Goal: Transaction & Acquisition: Purchase product/service

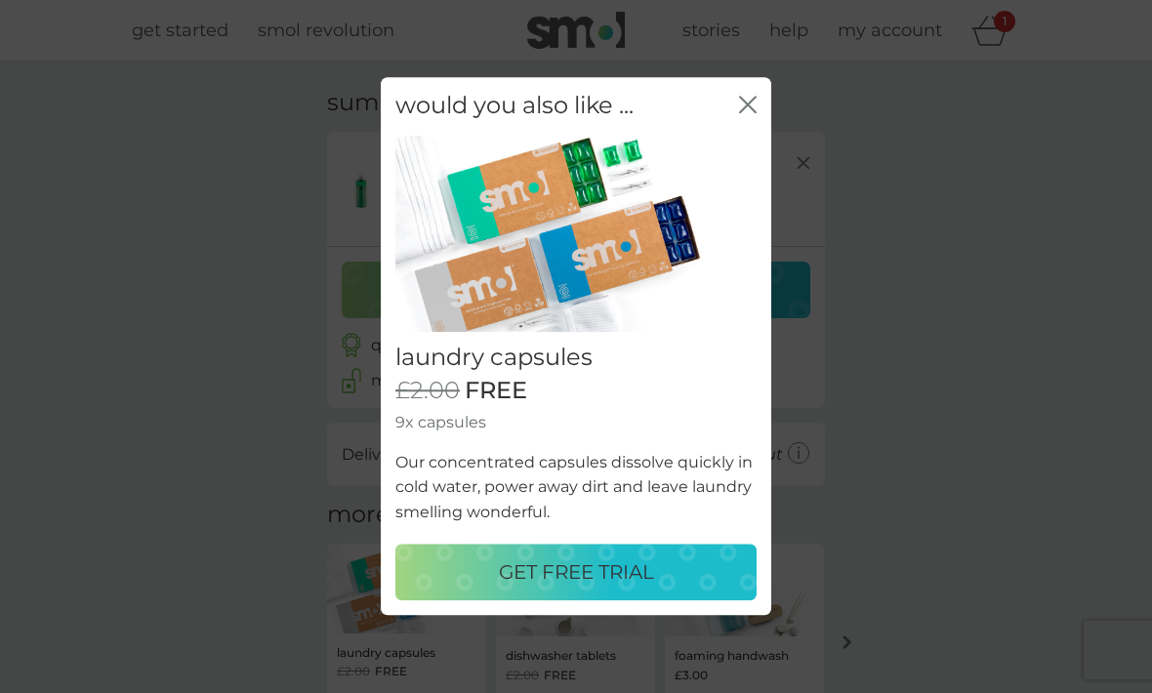
click at [754, 98] on div "close" at bounding box center [748, 106] width 18 height 28
click at [750, 109] on icon "close" at bounding box center [752, 105] width 8 height 16
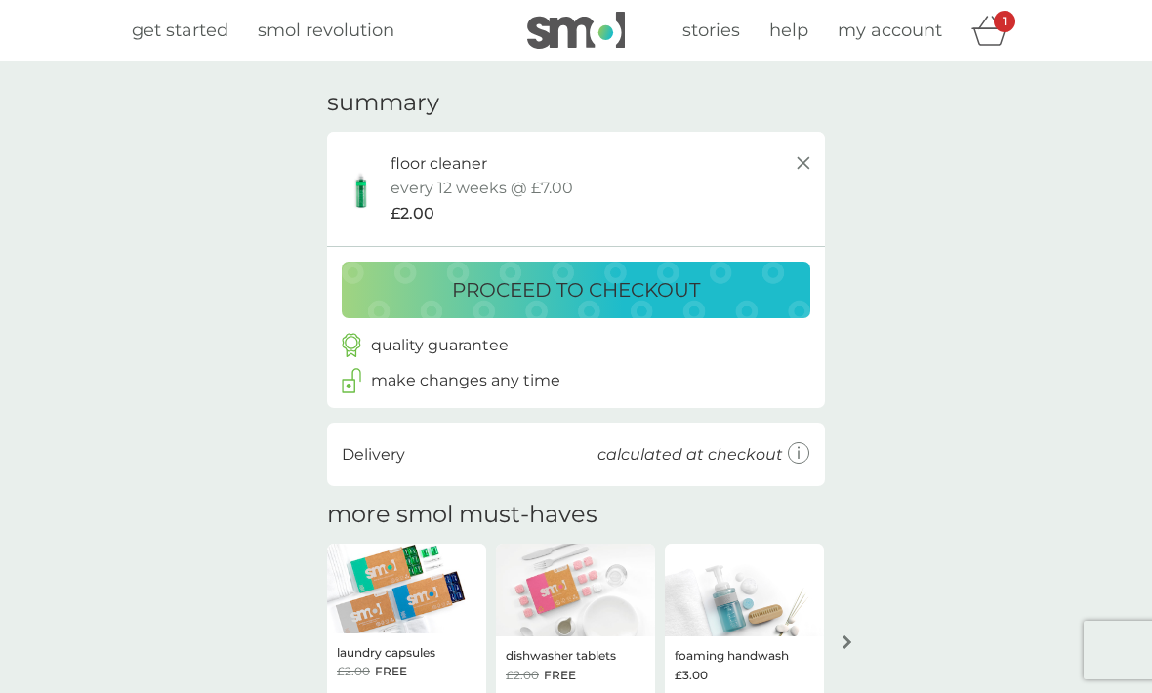
click at [413, 165] on p "floor cleaner" at bounding box center [438, 163] width 97 height 25
click at [194, 35] on span "get started" at bounding box center [180, 30] width 97 height 21
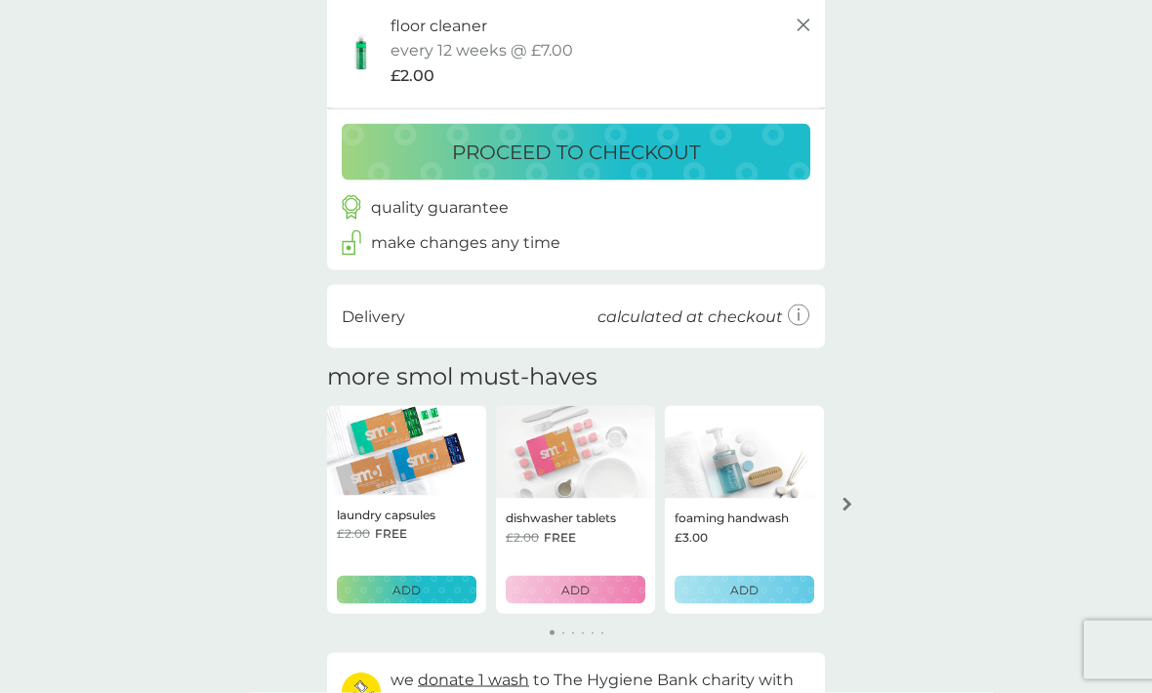
scroll to position [139, 0]
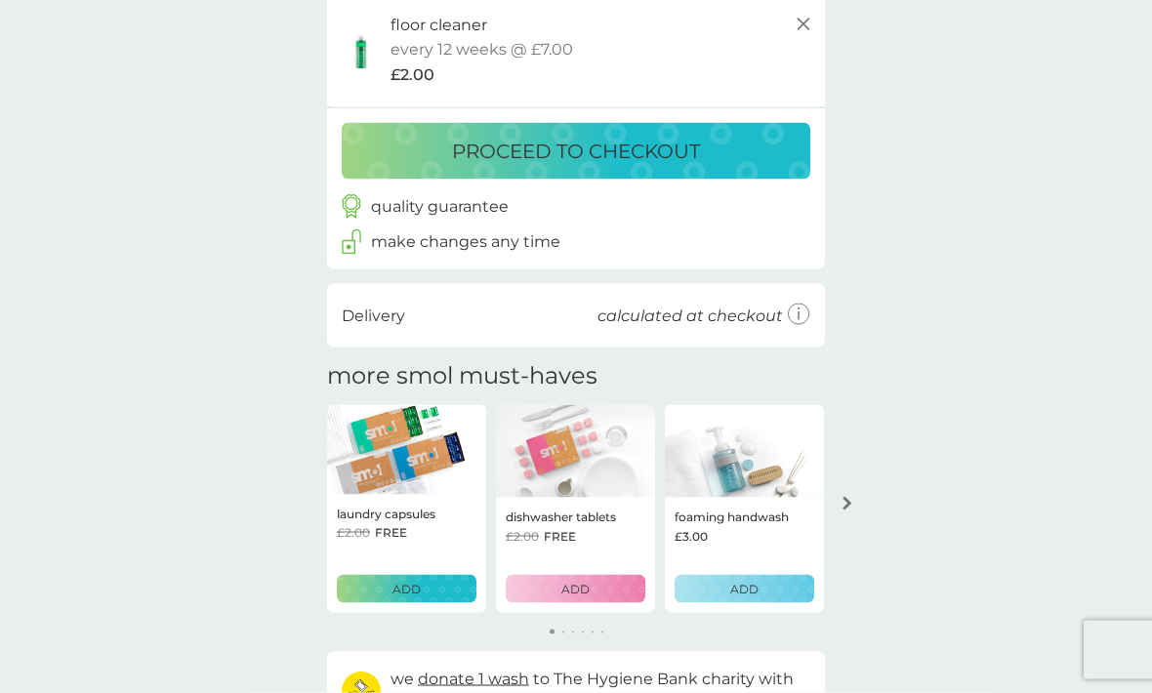
click at [846, 497] on icon "arrow right" at bounding box center [847, 504] width 10 height 14
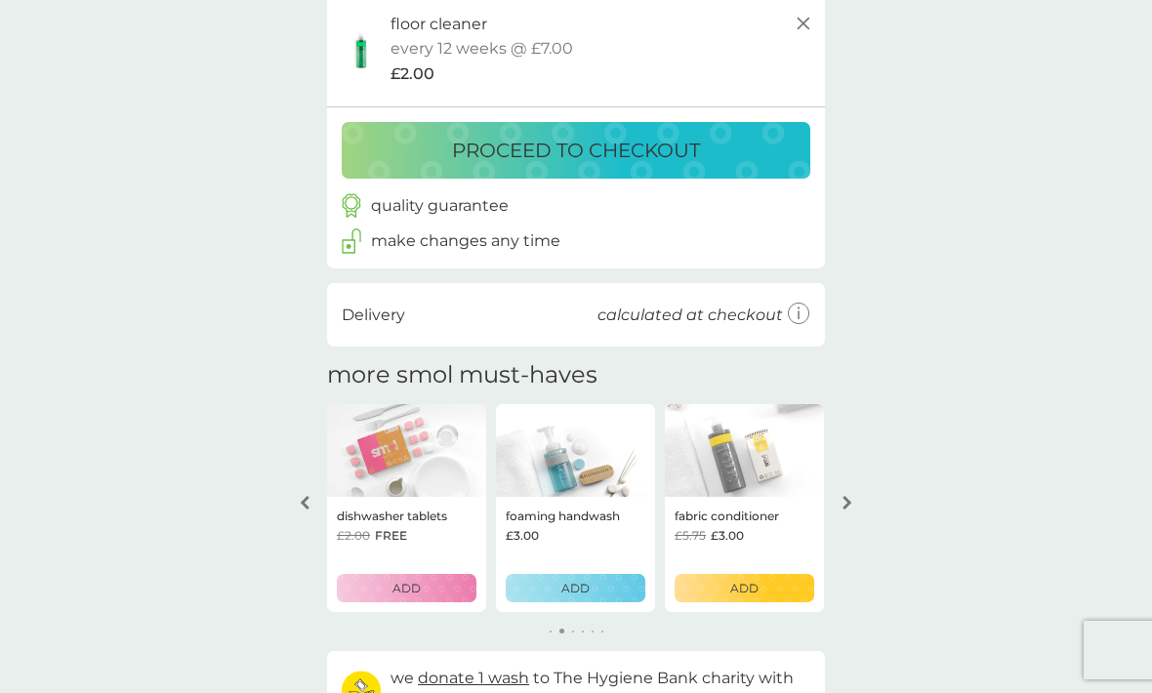
click at [844, 487] on button "arrow right" at bounding box center [846, 502] width 33 height 35
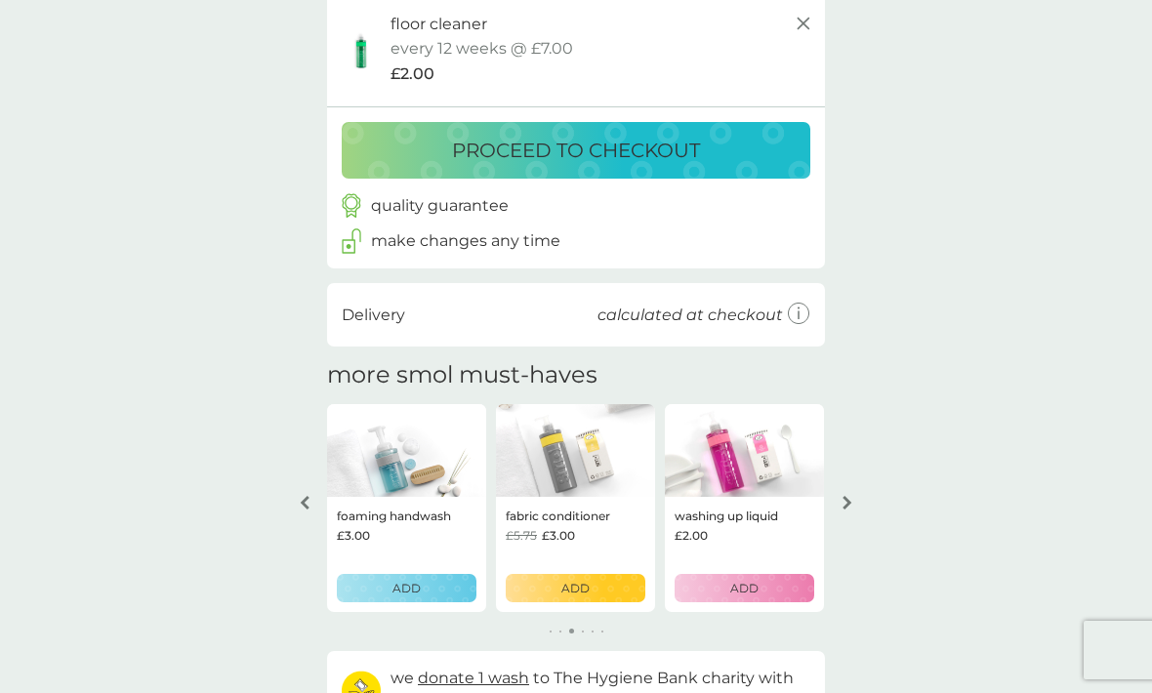
click at [847, 488] on button "arrow right" at bounding box center [846, 502] width 33 height 35
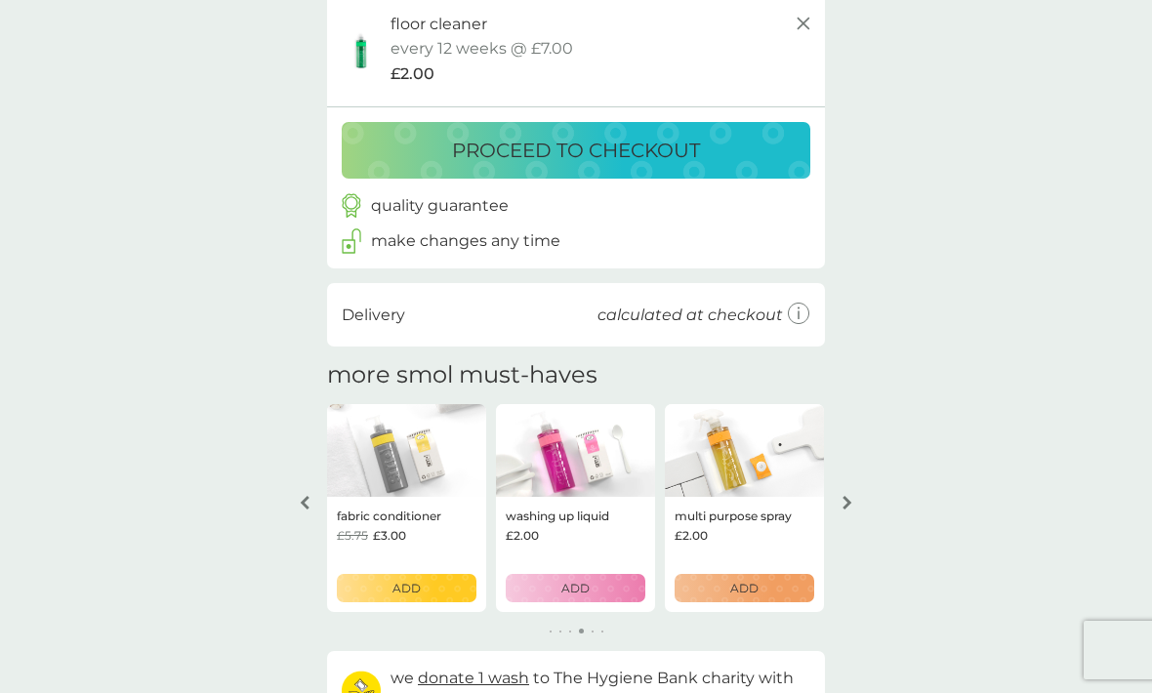
click at [845, 488] on button "arrow right" at bounding box center [846, 502] width 33 height 35
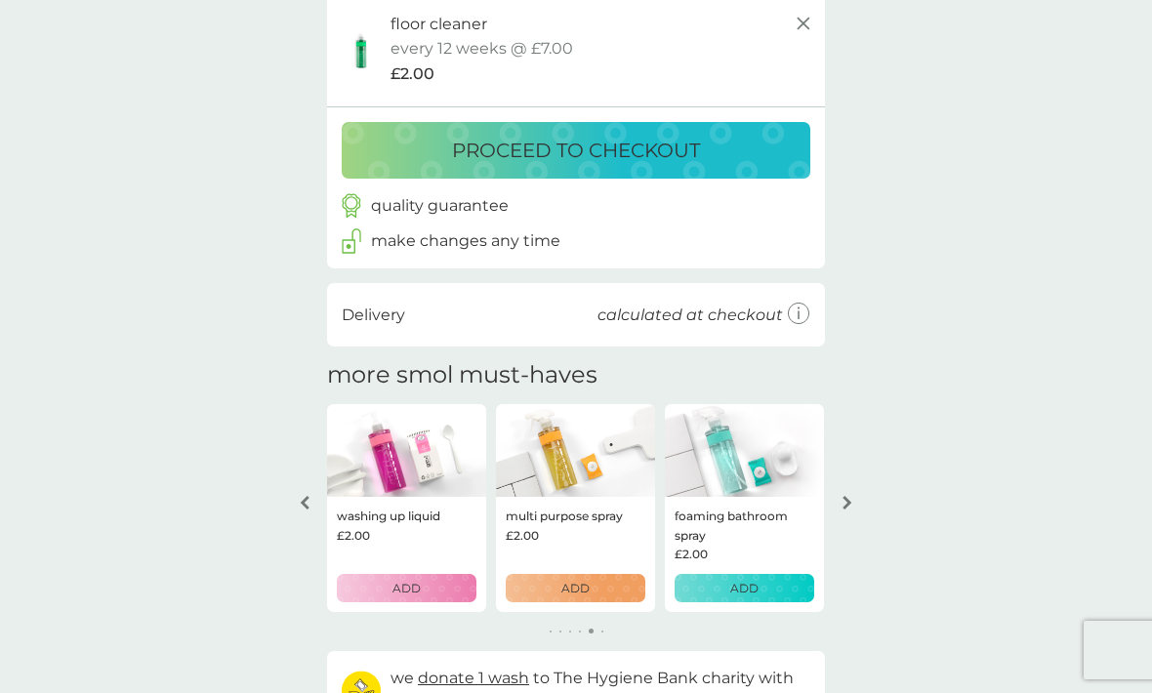
click at [844, 489] on button "arrow right" at bounding box center [846, 502] width 33 height 35
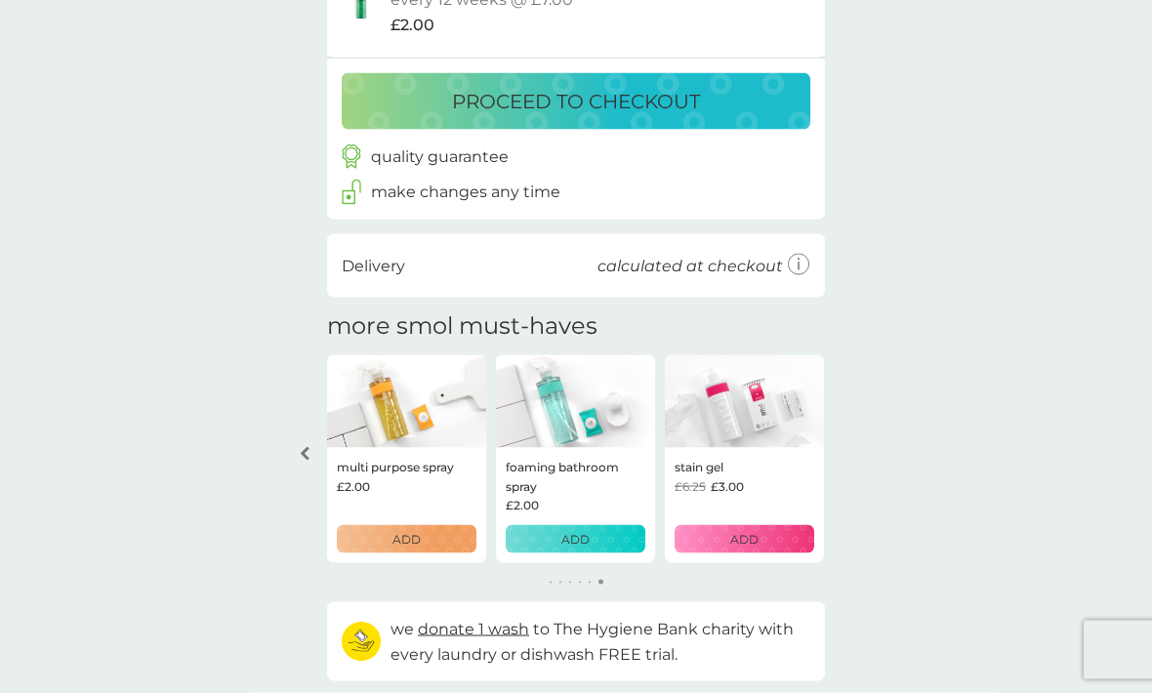
scroll to position [0, 0]
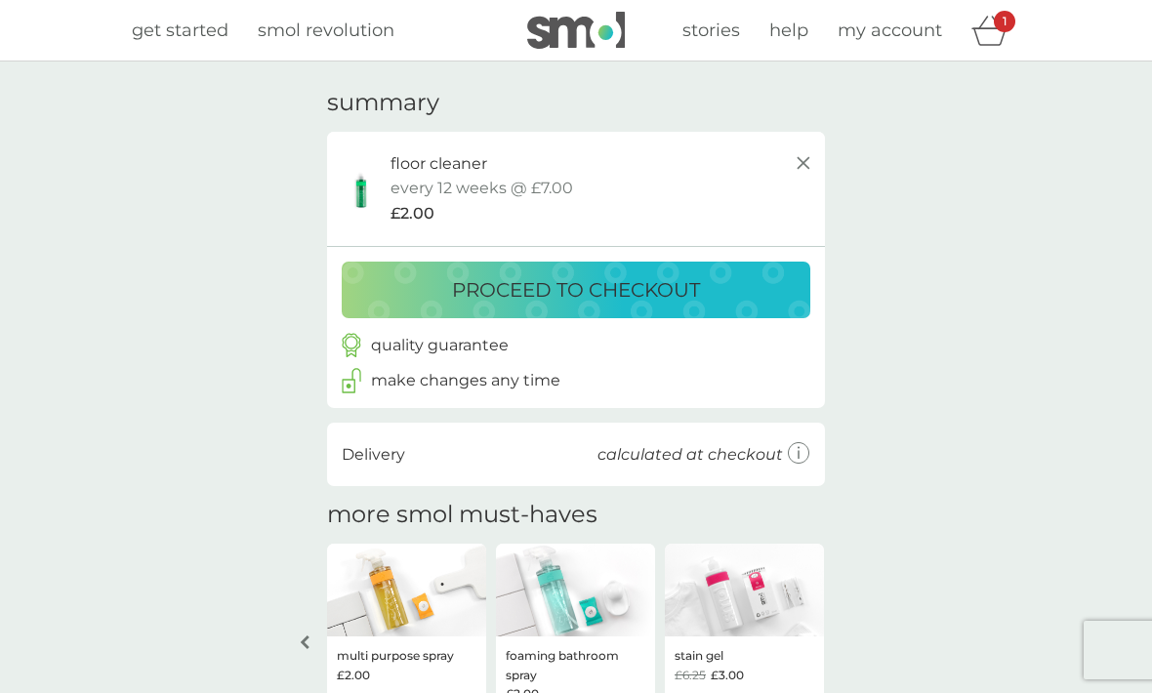
click at [660, 268] on button "proceed to checkout" at bounding box center [576, 290] width 468 height 57
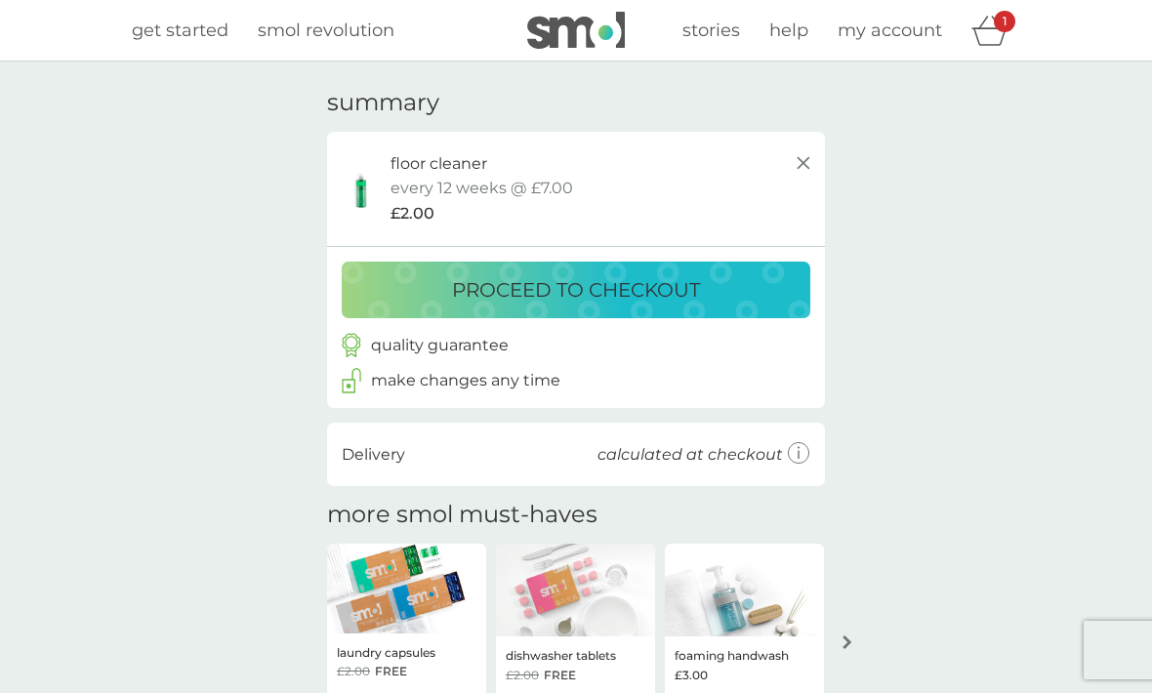
click at [193, 39] on span "get started" at bounding box center [180, 30] width 97 height 21
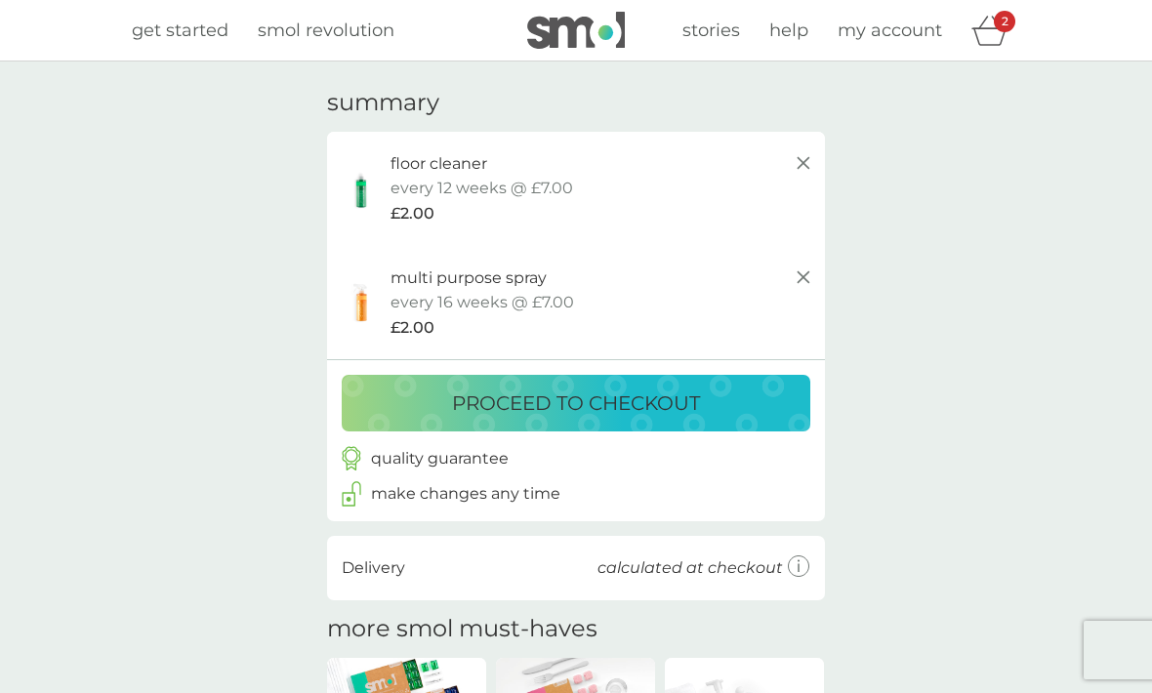
click at [638, 394] on p "proceed to checkout" at bounding box center [576, 402] width 248 height 31
